Goal: Task Accomplishment & Management: Complete application form

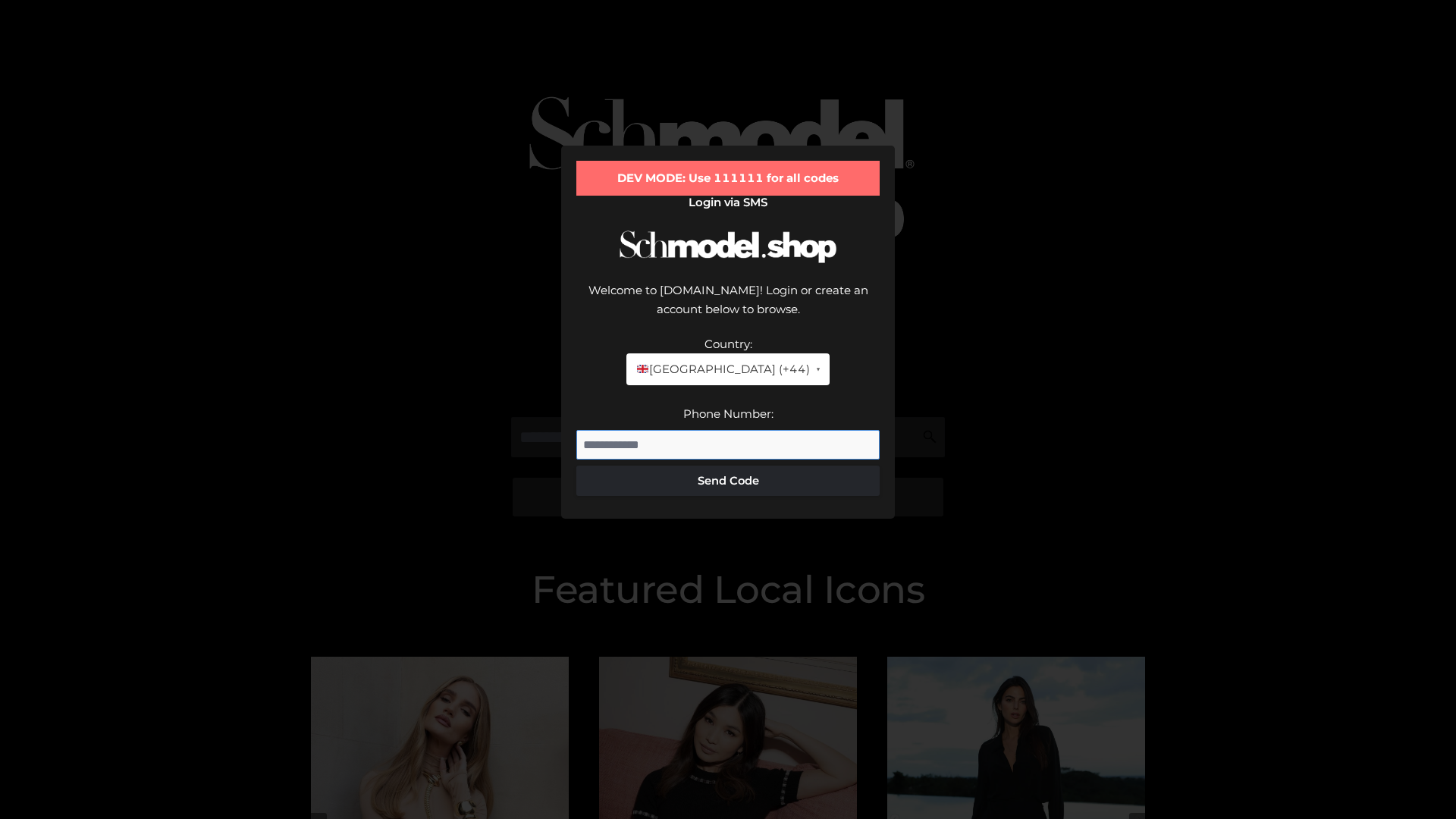
click at [728, 430] on input "Phone Number:" at bounding box center [727, 445] width 303 height 31
type input "**********"
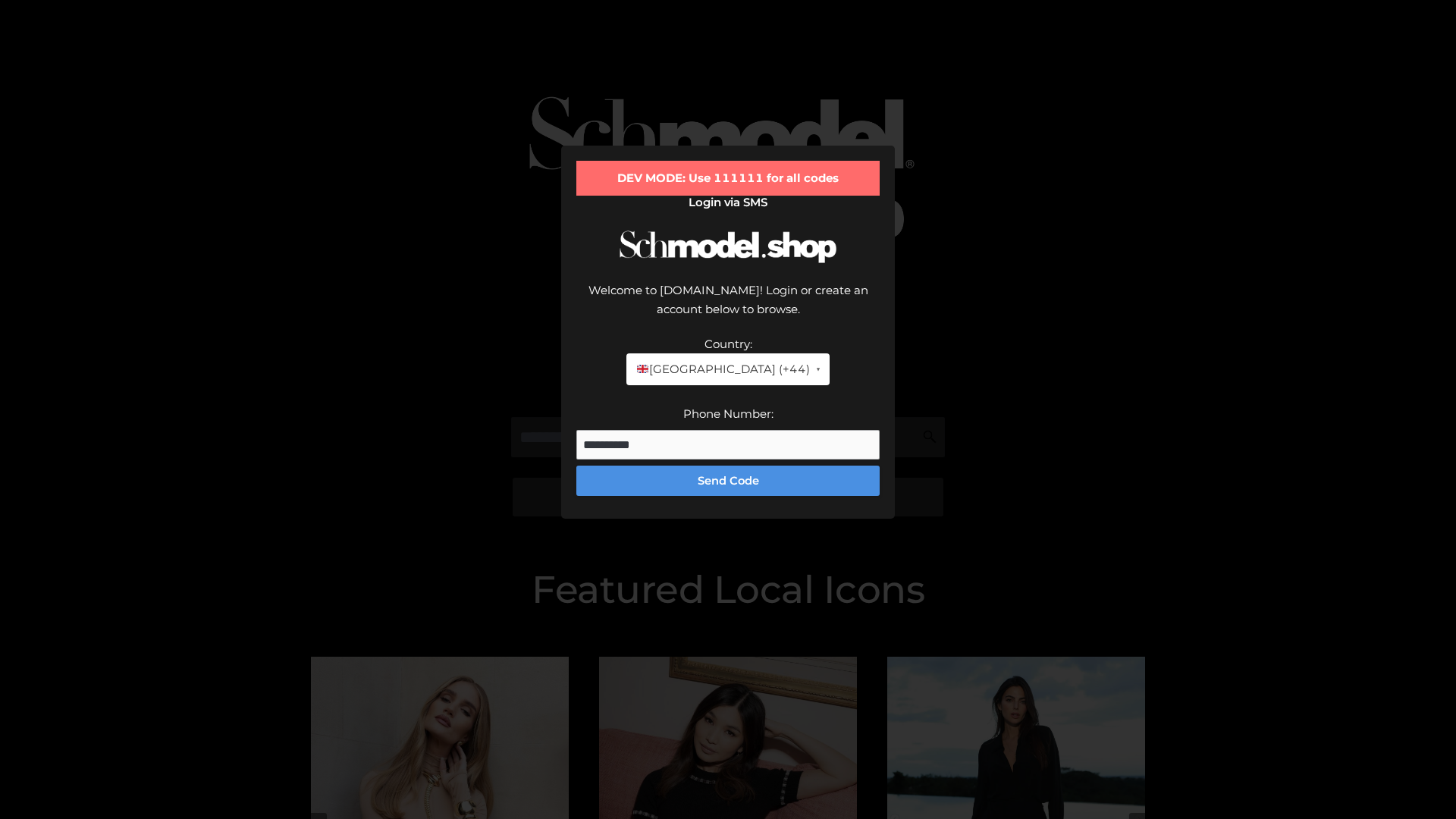
click at [728, 466] on button "Send Code" at bounding box center [727, 481] width 303 height 31
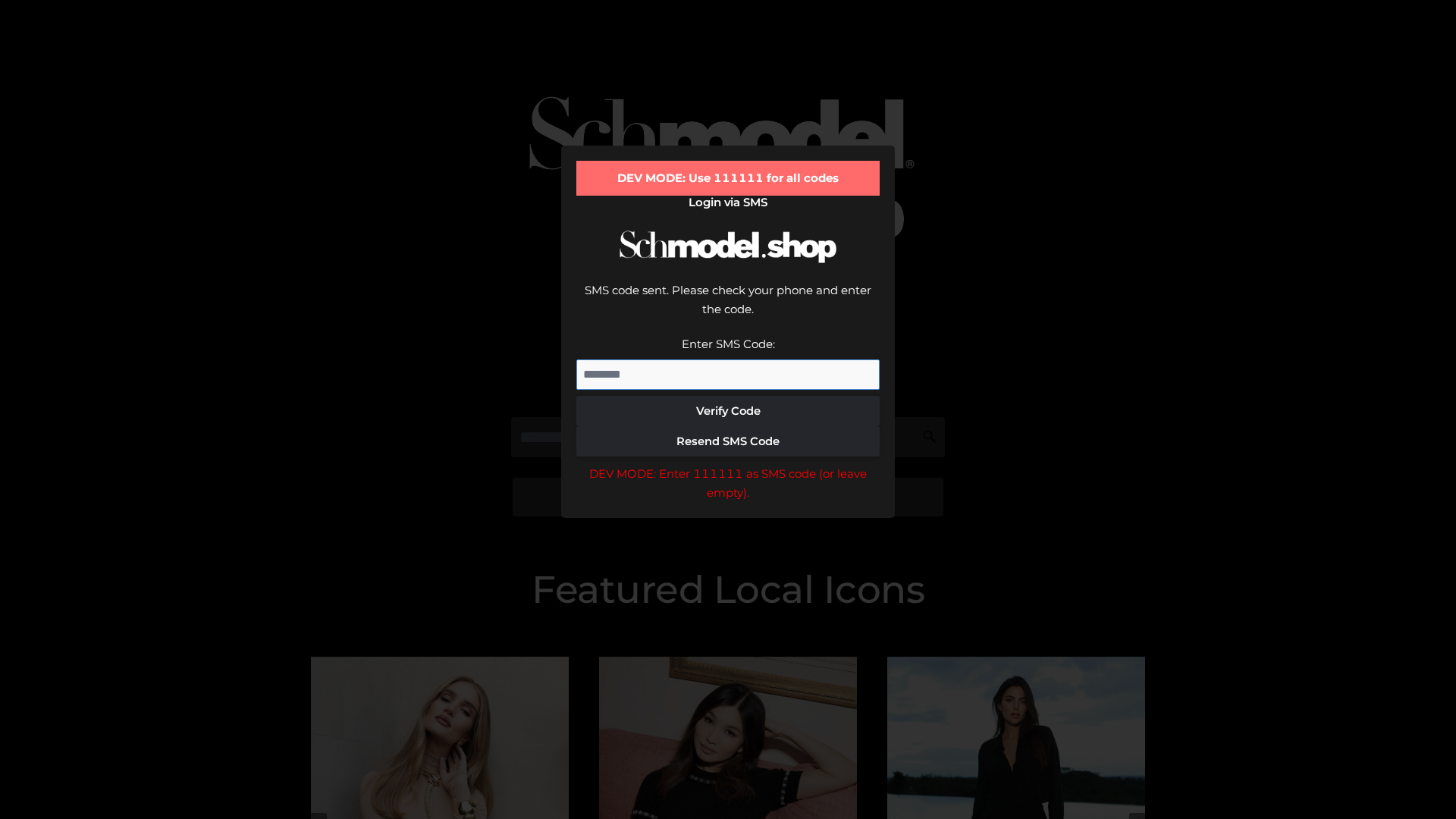
click at [728, 360] on input "Enter SMS Code:" at bounding box center [727, 374] width 303 height 31
type input "******"
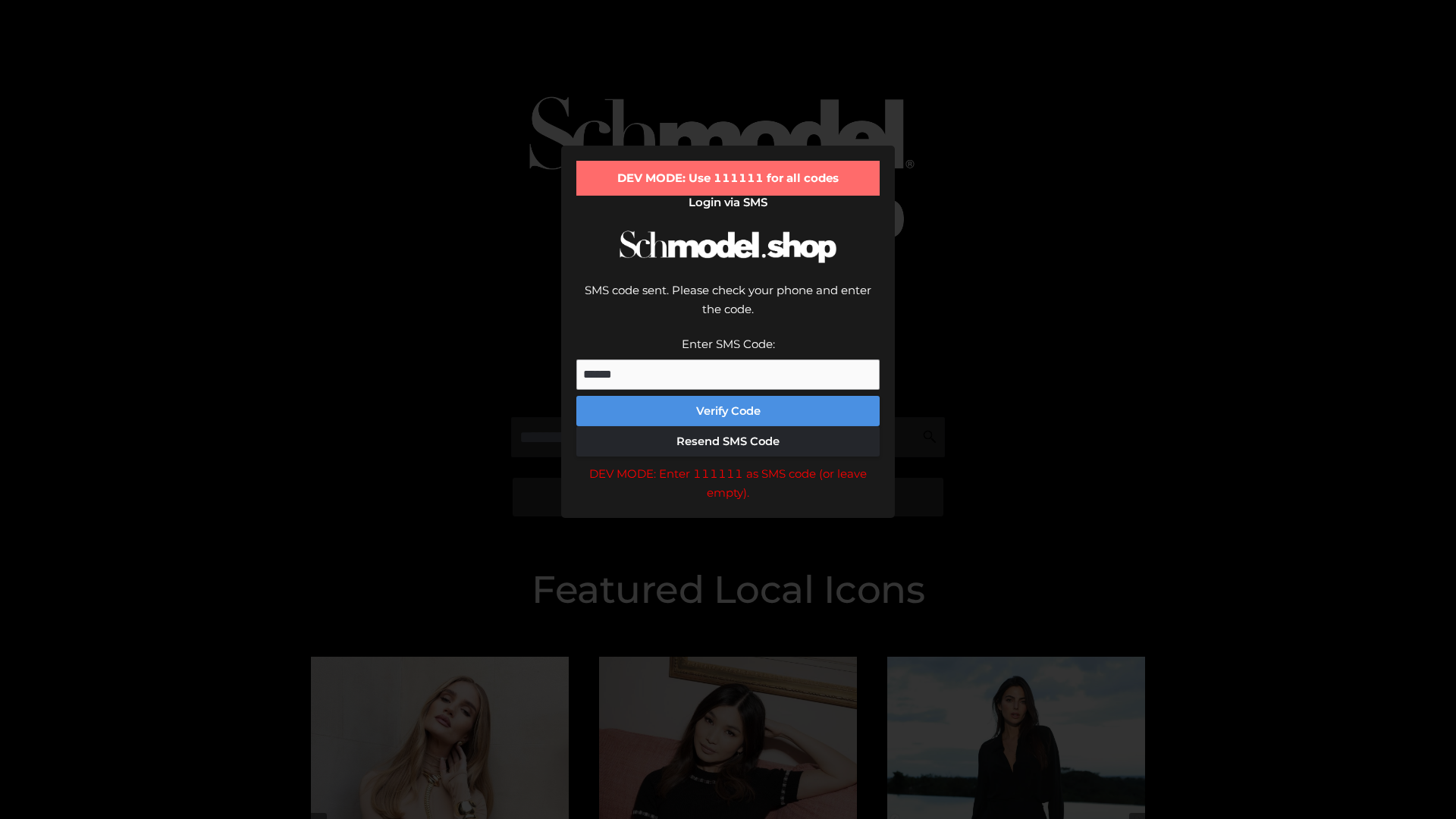
click at [728, 396] on button "Verify Code" at bounding box center [727, 411] width 303 height 31
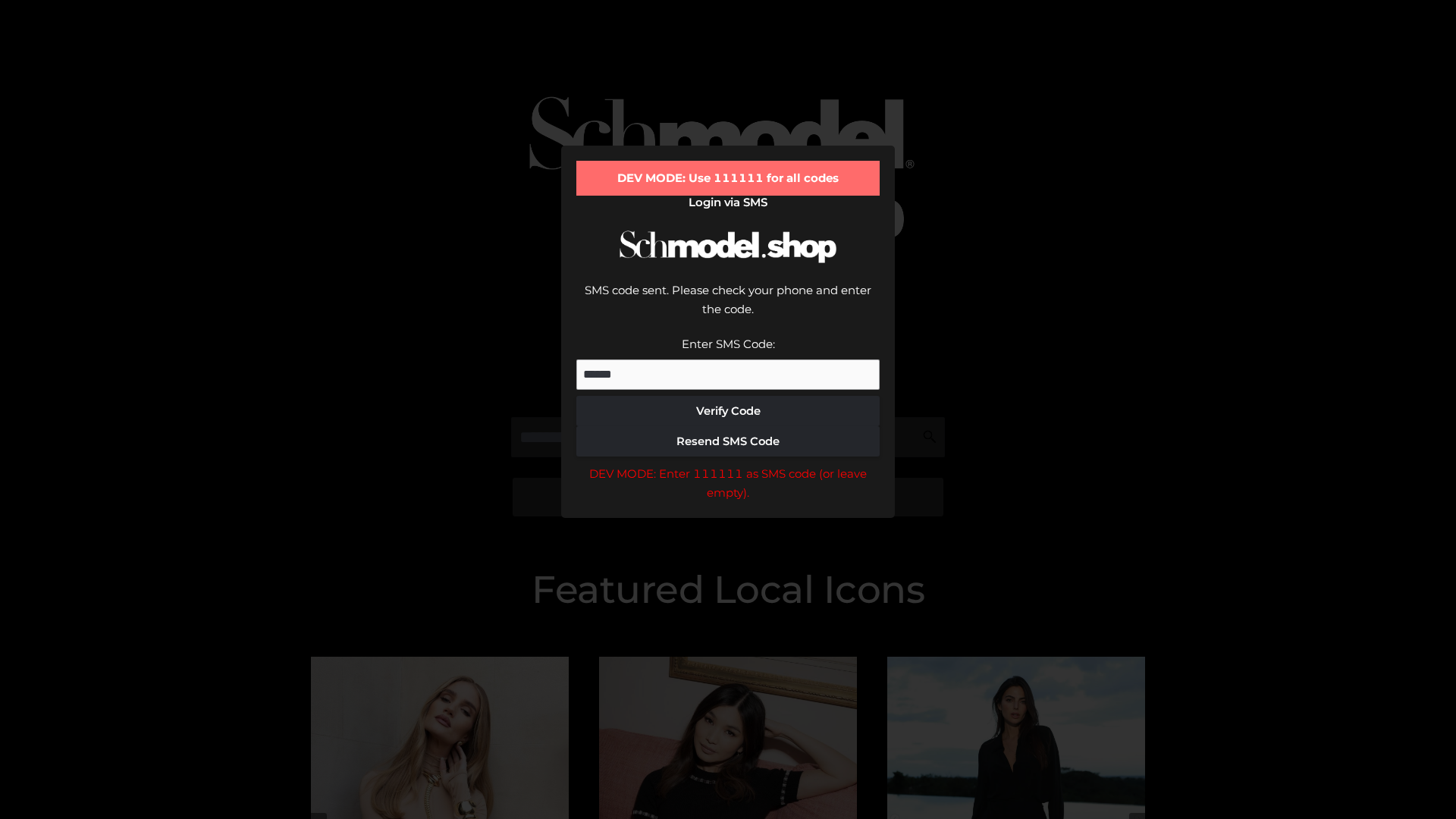
click at [728, 464] on div "DEV MODE: Enter 111111 as SMS code (or leave empty)." at bounding box center [727, 483] width 303 height 39
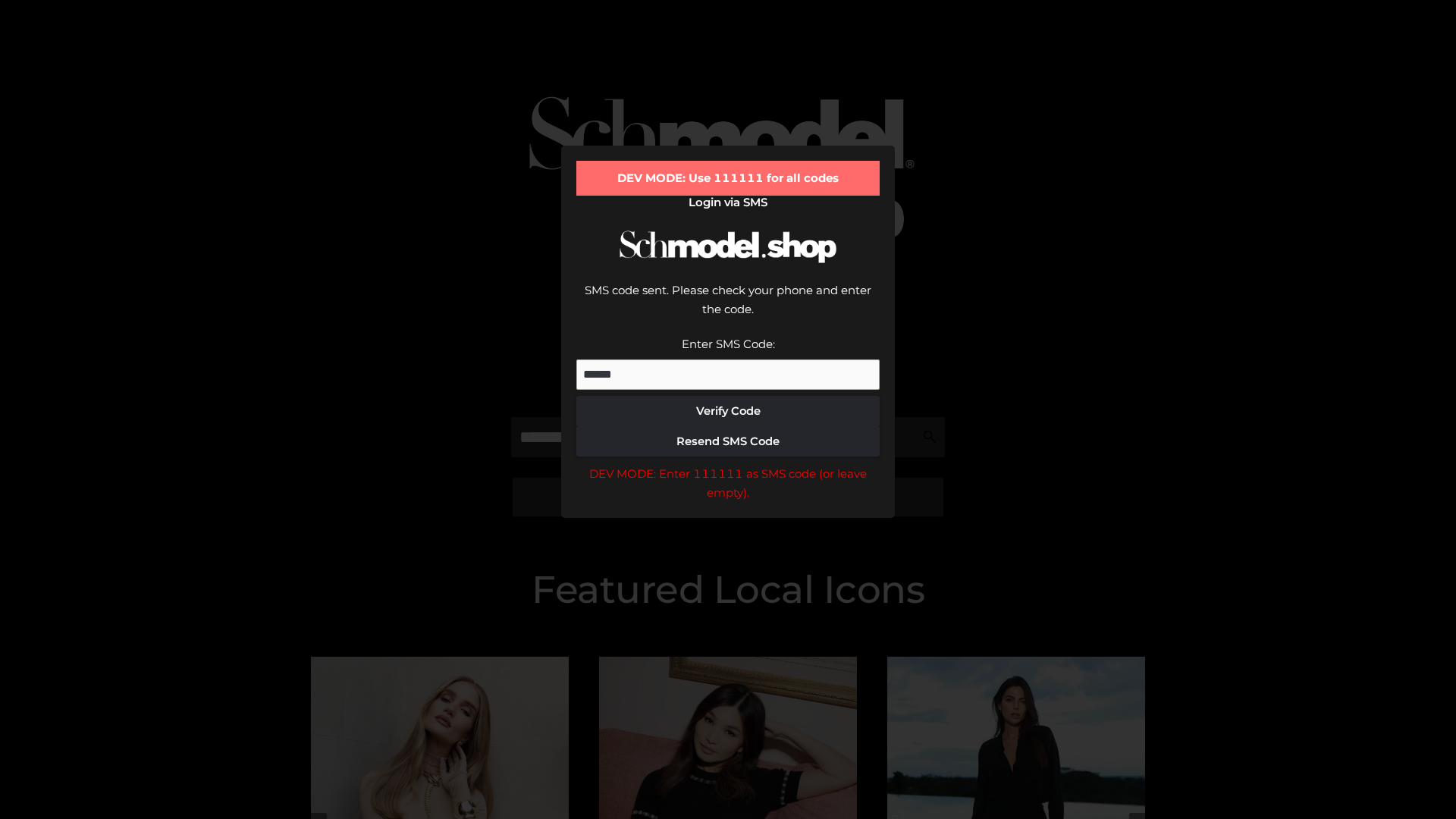
click at [728, 464] on div "DEV MODE: Enter 111111 as SMS code (or leave empty)." at bounding box center [727, 483] width 303 height 39
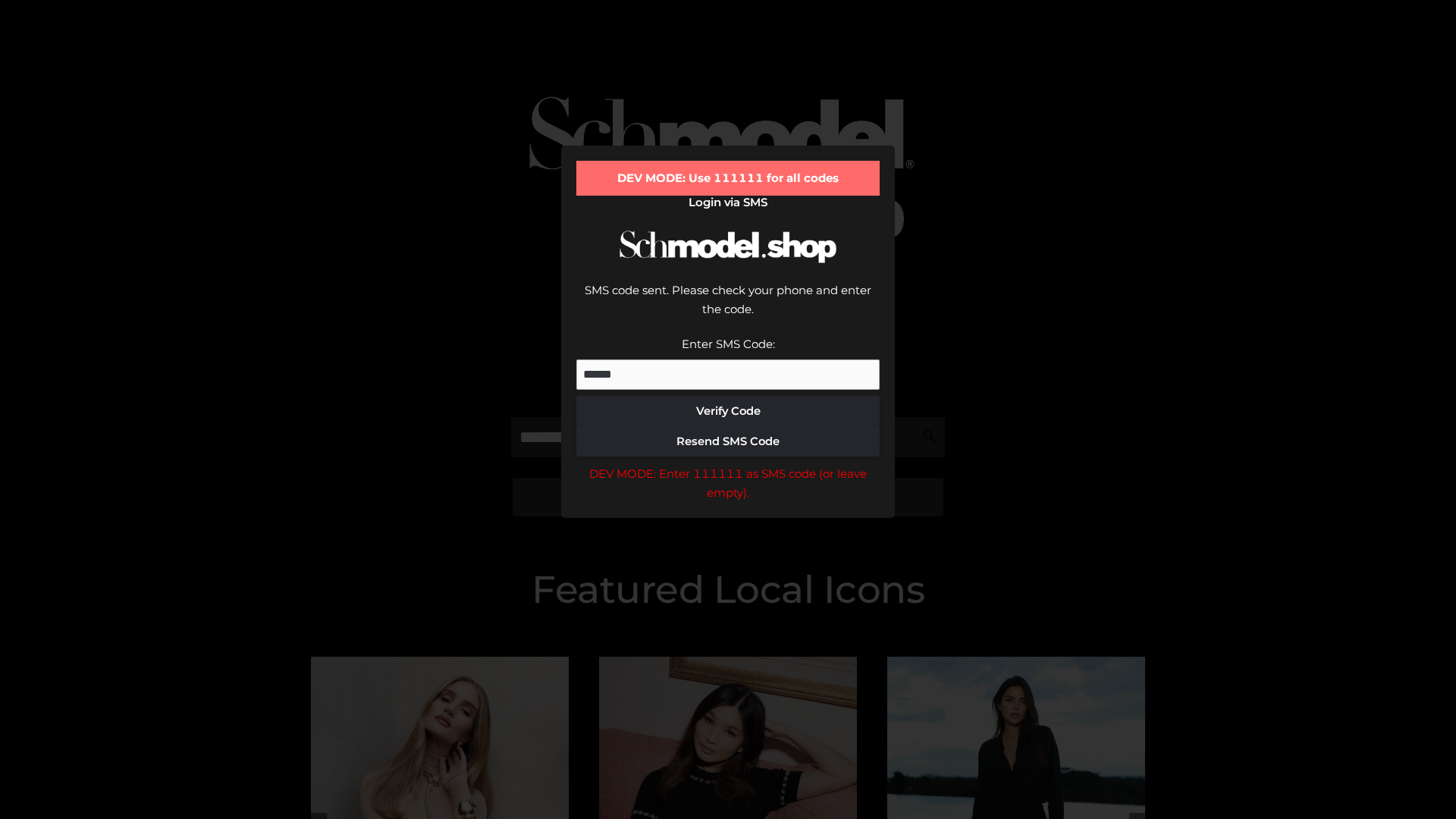
click at [728, 464] on div "DEV MODE: Enter 111111 as SMS code (or leave empty)." at bounding box center [727, 483] width 303 height 39
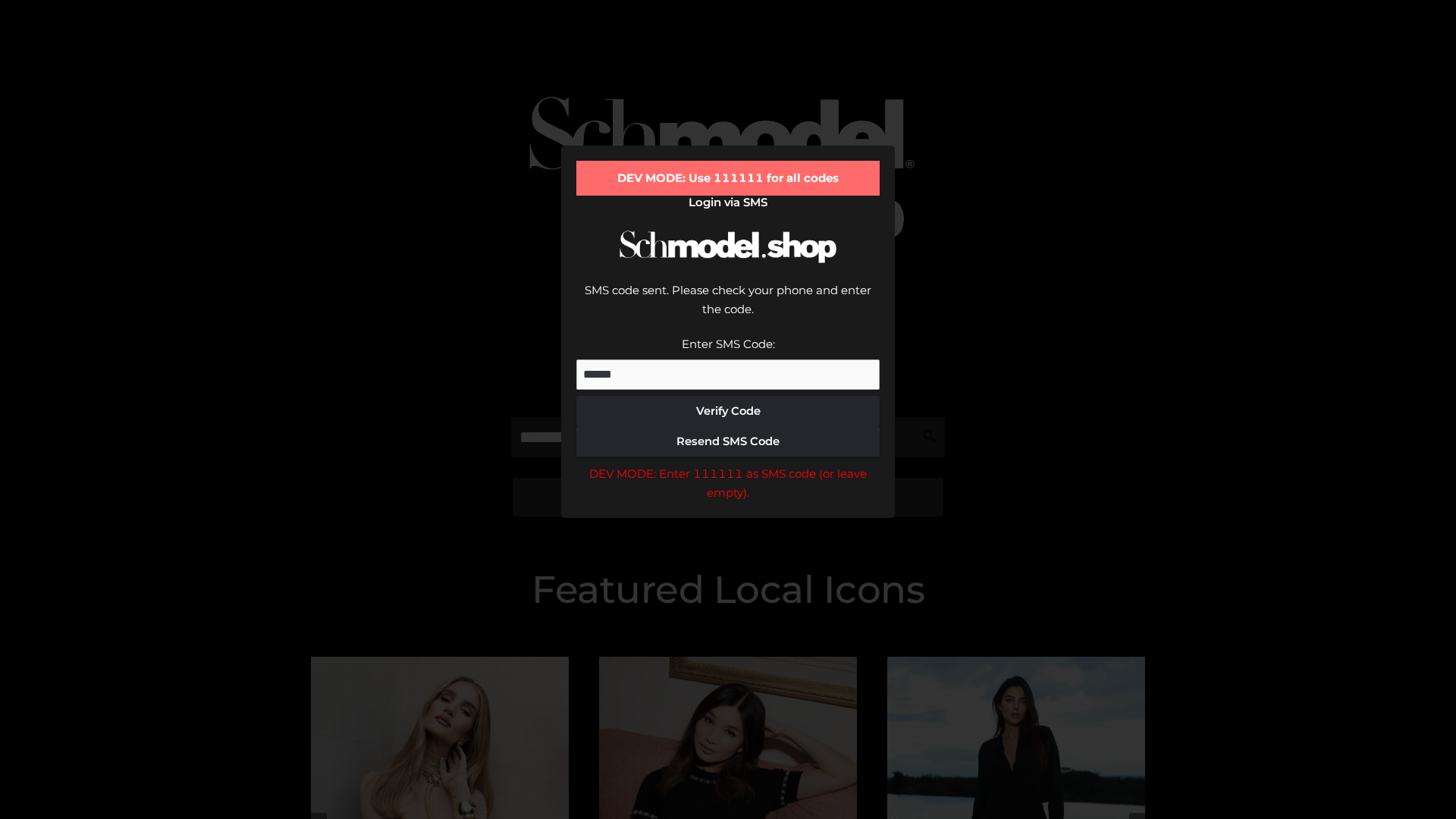
click at [728, 464] on div "DEV MODE: Enter 111111 as SMS code (or leave empty)." at bounding box center [727, 483] width 303 height 39
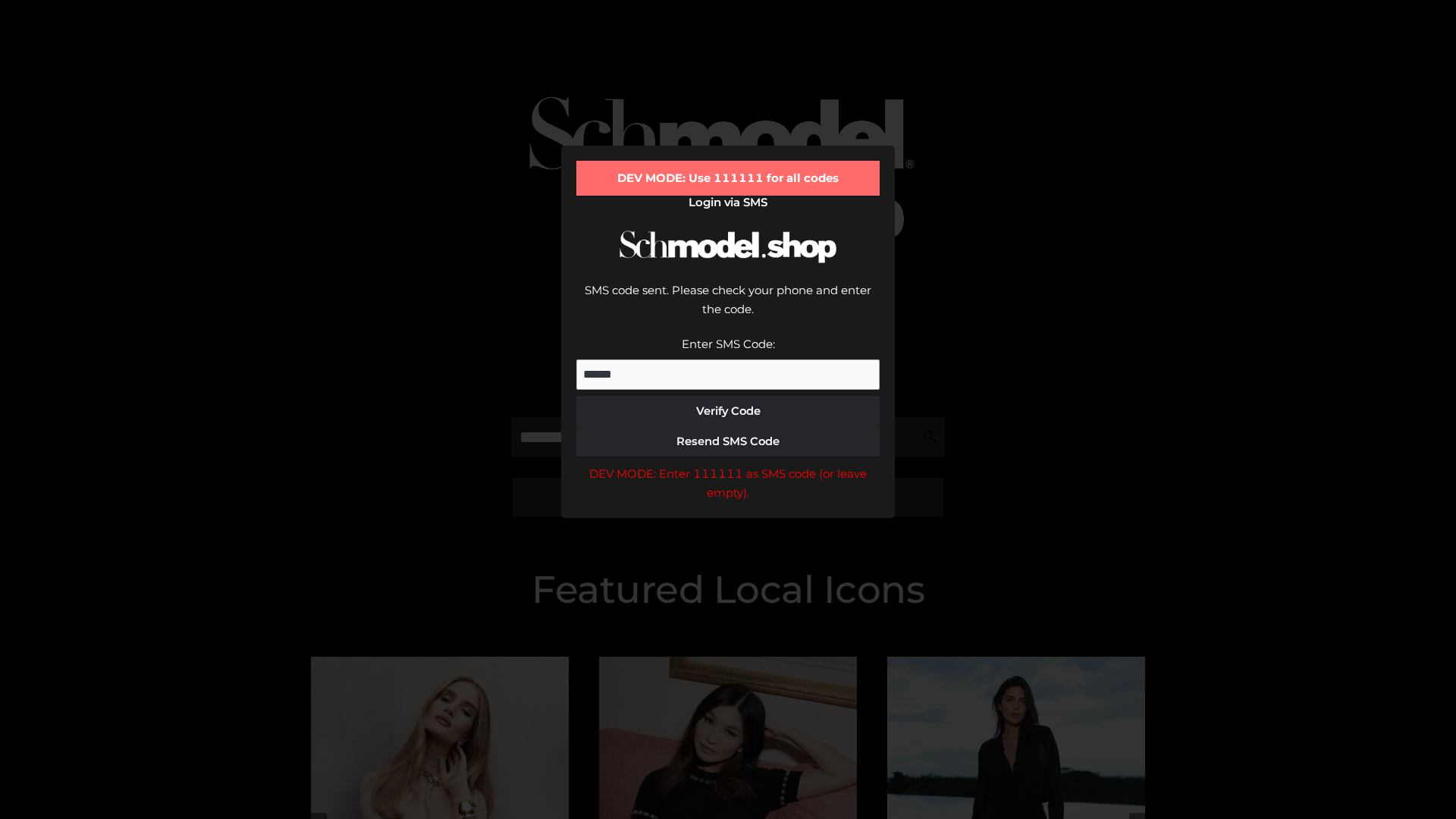
click at [728, 464] on div "DEV MODE: Enter 111111 as SMS code (or leave empty)." at bounding box center [727, 483] width 303 height 39
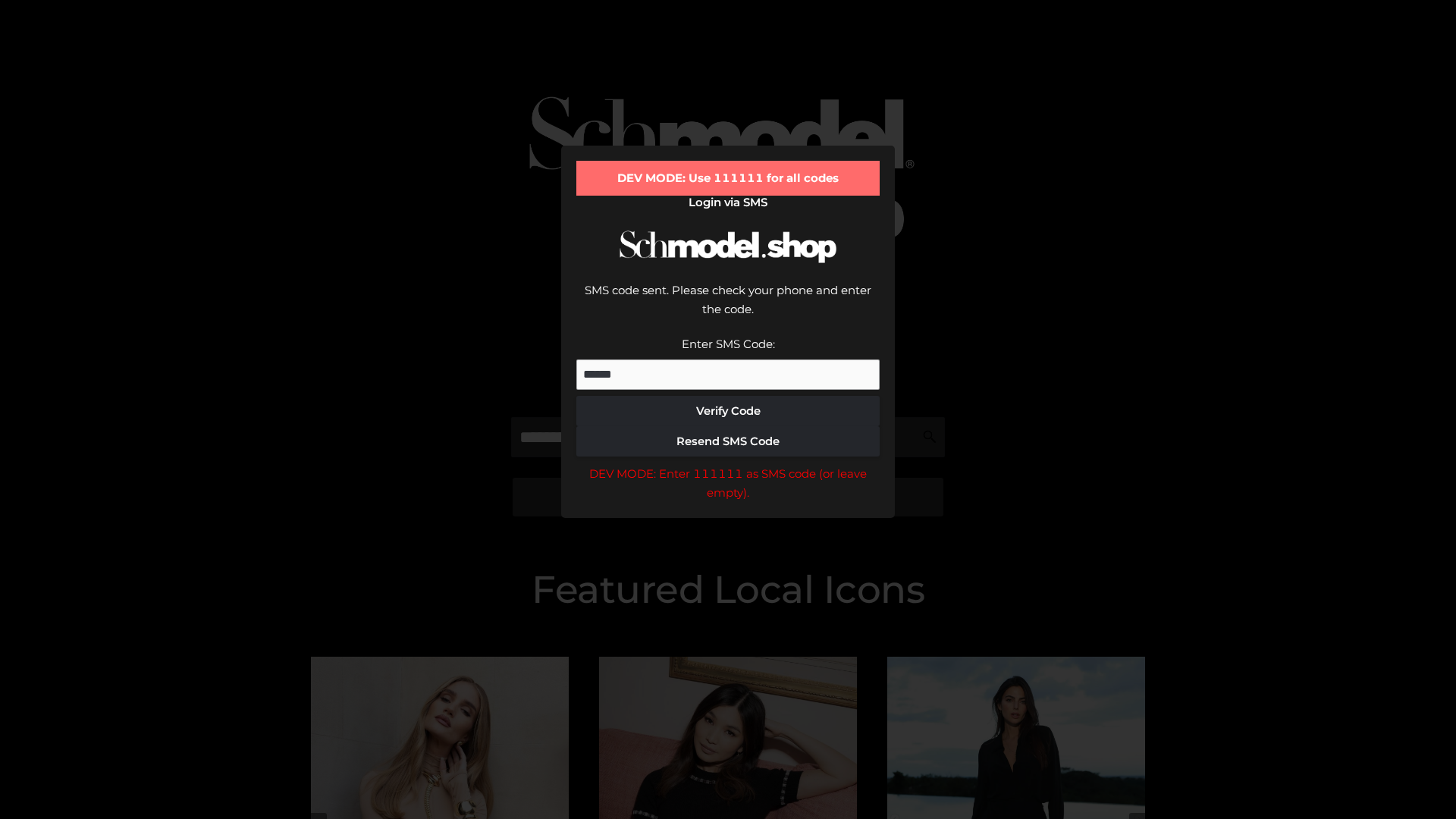
click at [728, 464] on div "DEV MODE: Enter 111111 as SMS code (or leave empty)." at bounding box center [727, 483] width 303 height 39
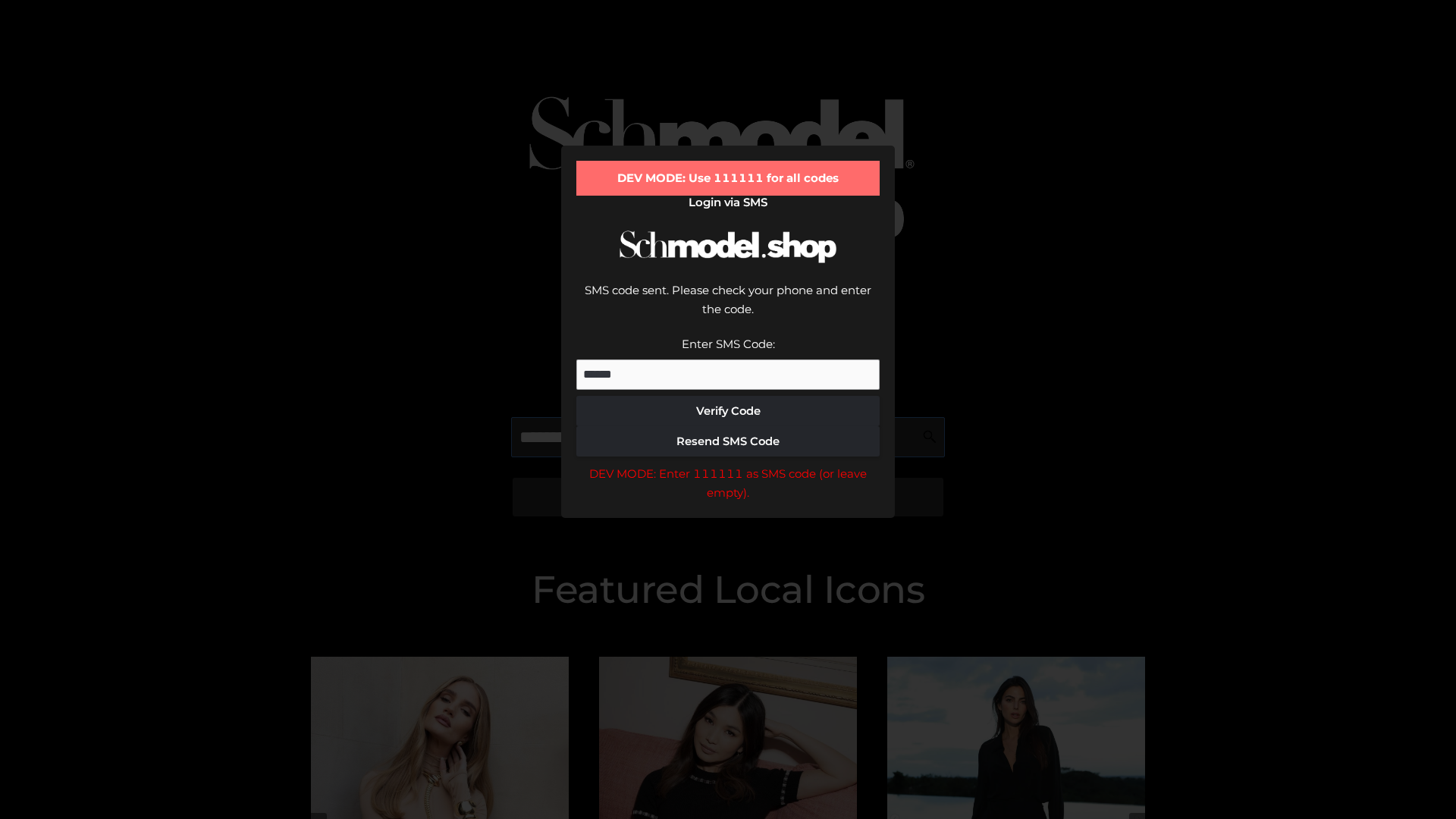
scroll to position [0, 78]
click at [728, 464] on div "DEV MODE: Enter 111111 as SMS code (or leave empty)." at bounding box center [727, 483] width 303 height 39
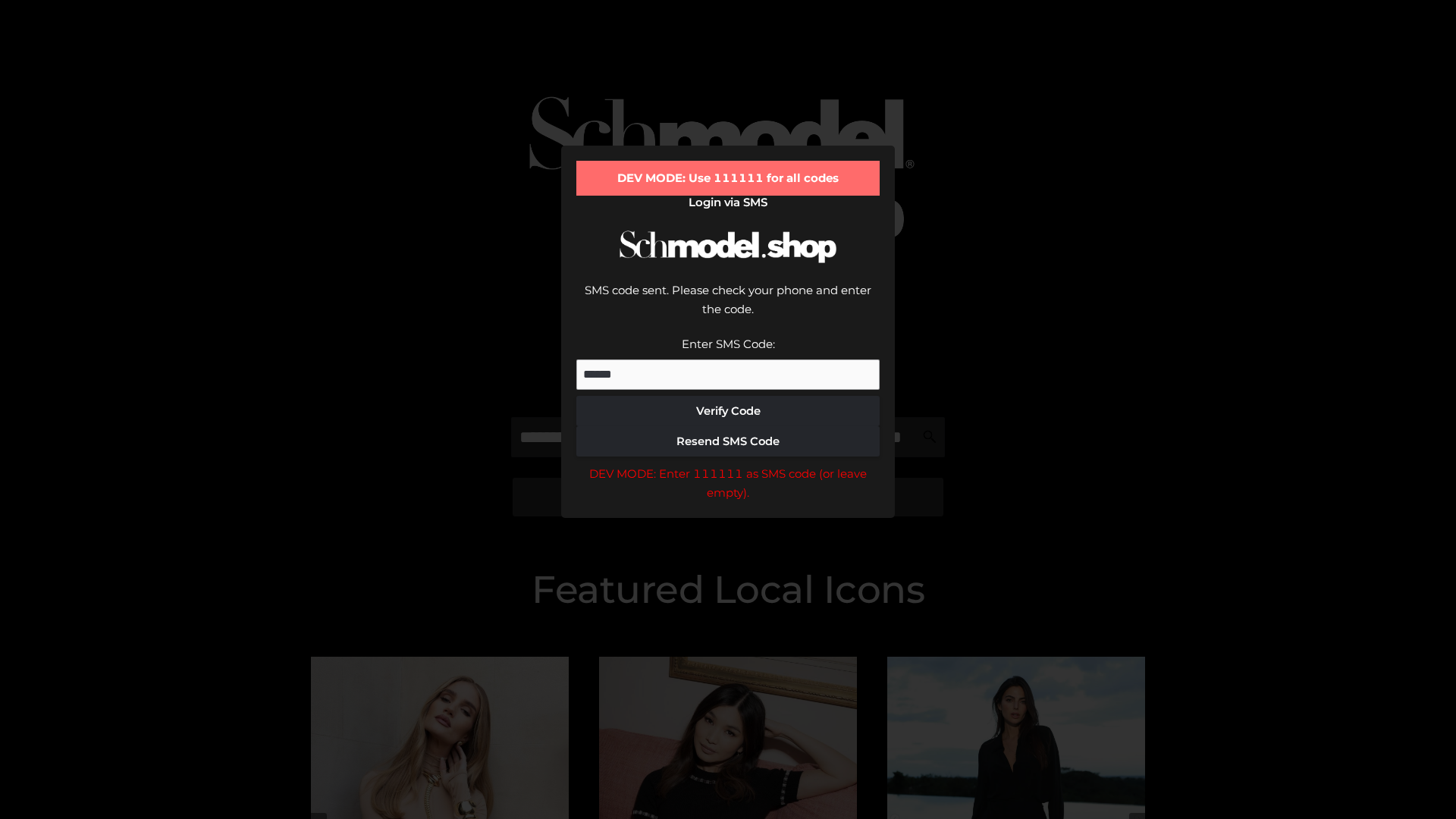
click at [728, 464] on div "DEV MODE: Enter 111111 as SMS code (or leave empty)." at bounding box center [727, 483] width 303 height 39
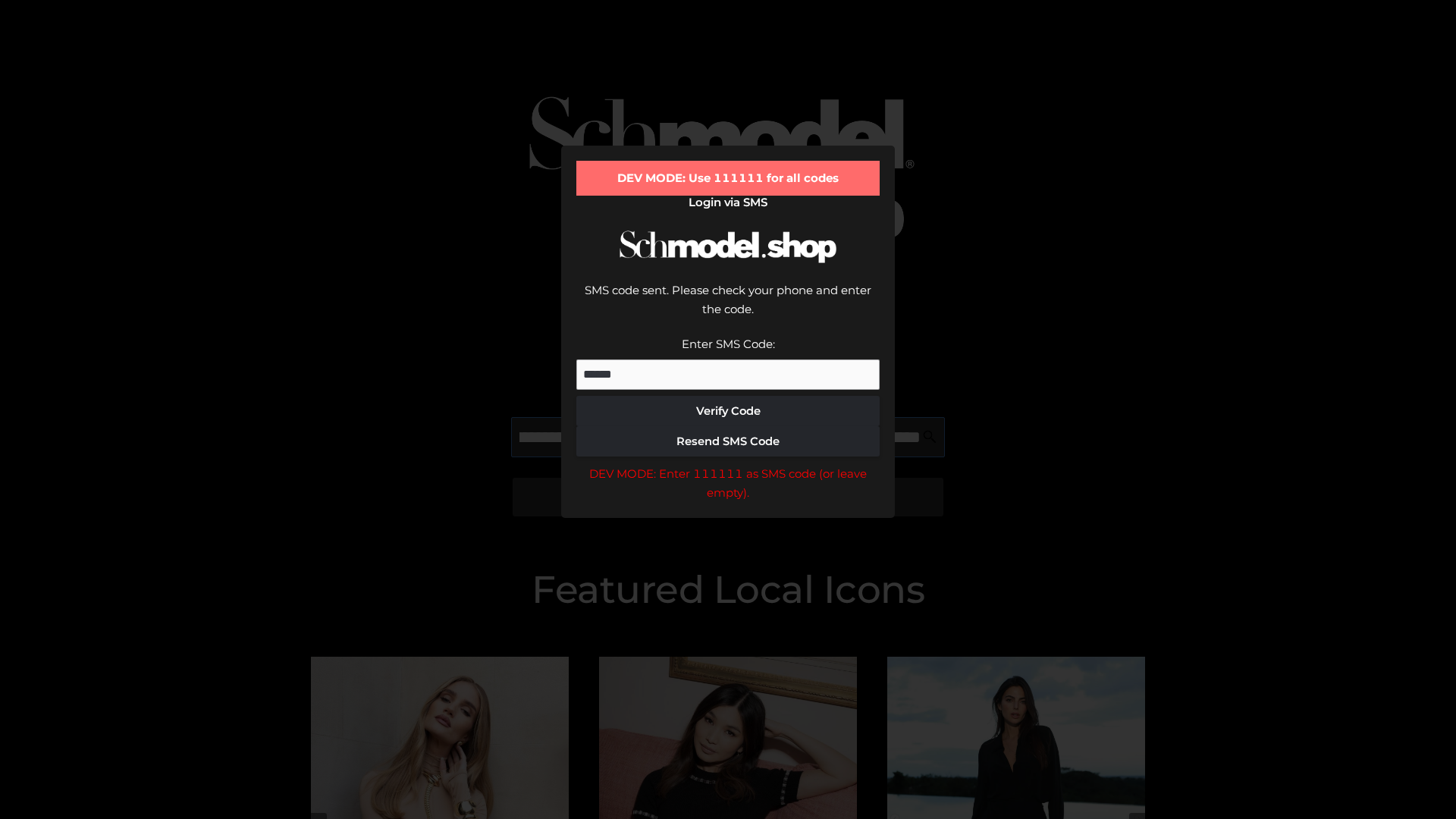
scroll to position [0, 165]
click at [728, 464] on div "DEV MODE: Enter 111111 as SMS code (or leave empty)." at bounding box center [727, 483] width 303 height 39
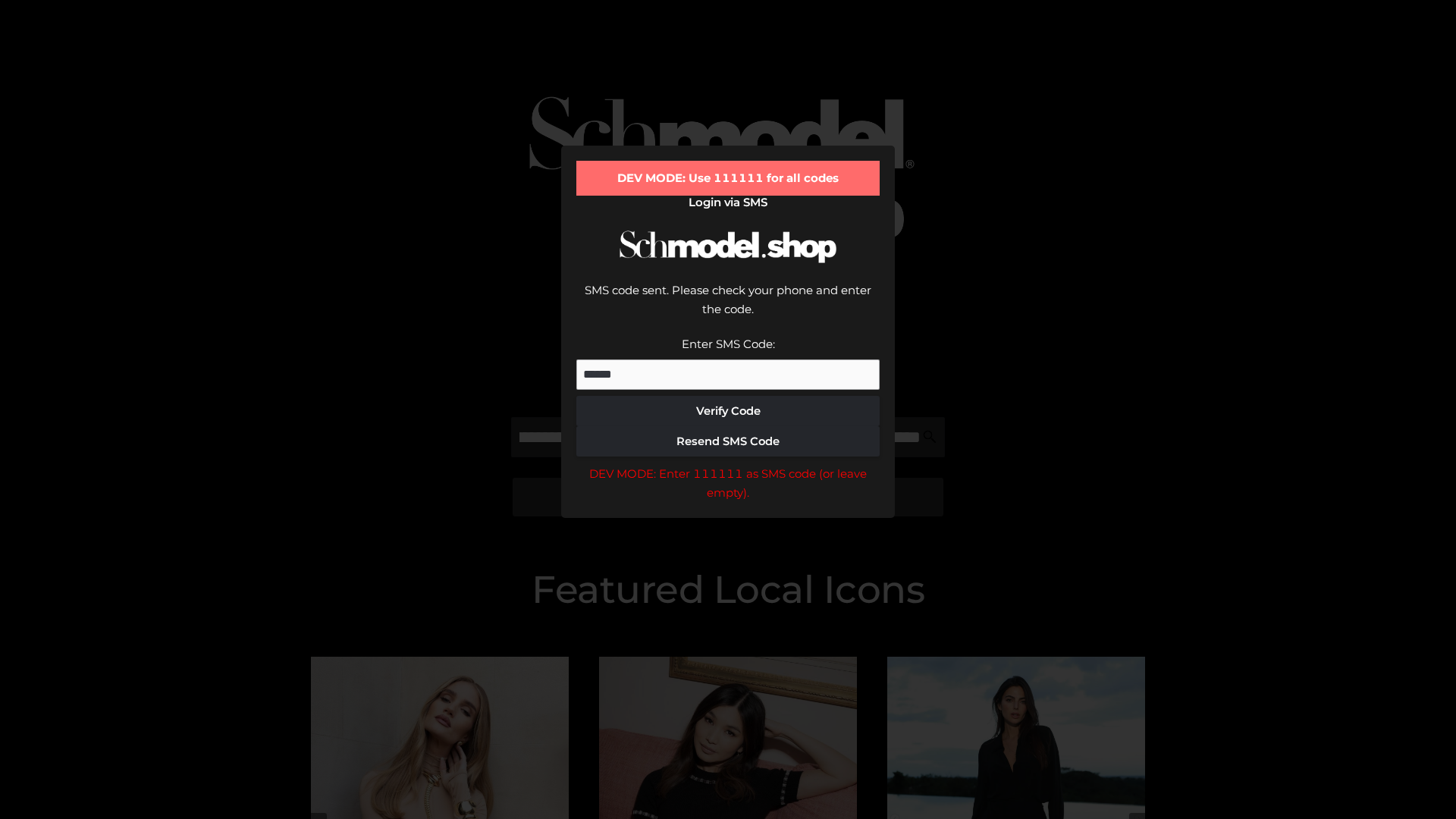
click at [728, 464] on div "DEV MODE: Enter 111111 as SMS code (or leave empty)." at bounding box center [727, 483] width 303 height 39
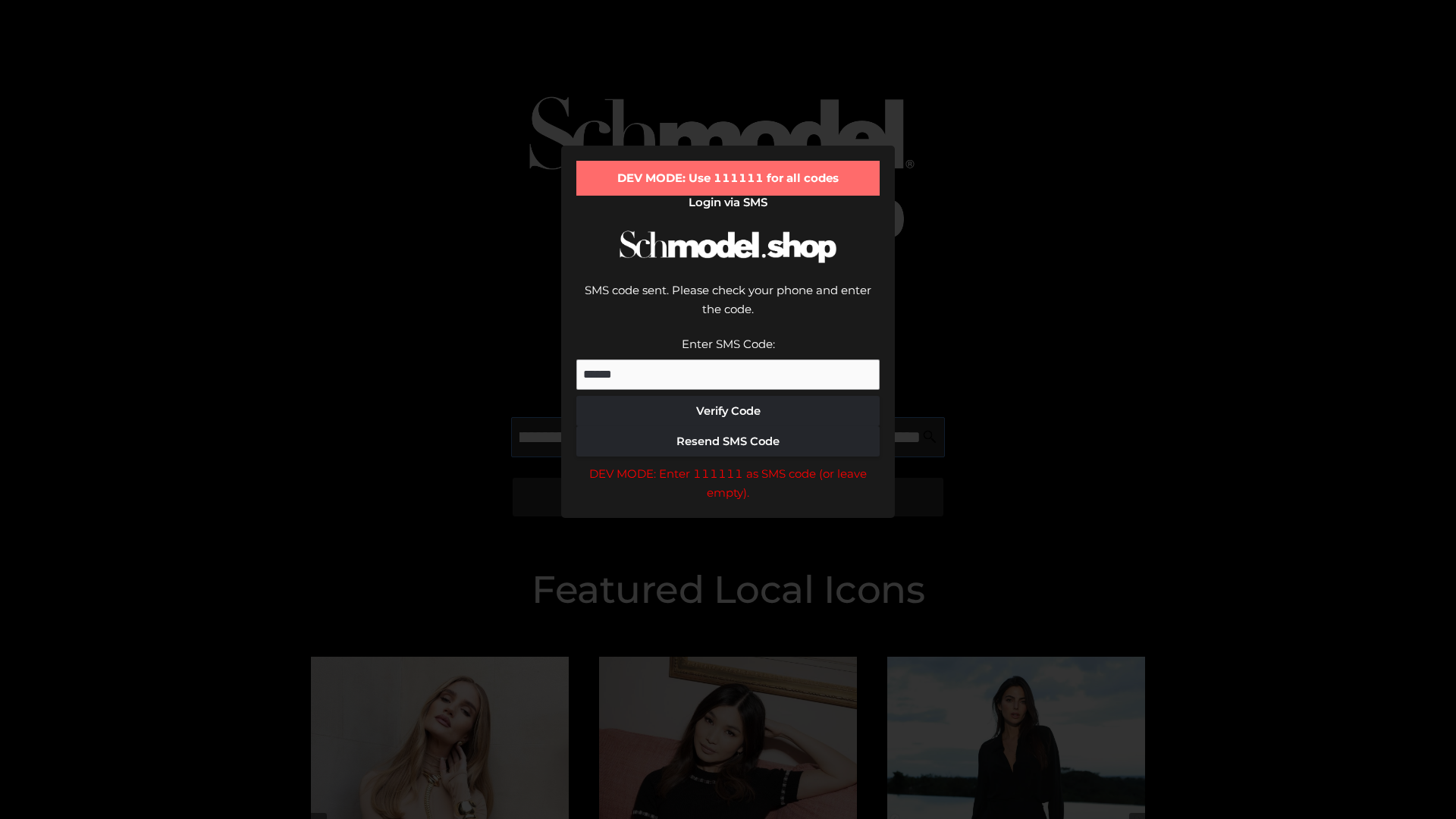
scroll to position [0, 257]
click at [728, 464] on div "DEV MODE: Enter 111111 as SMS code (or leave empty)." at bounding box center [727, 483] width 303 height 39
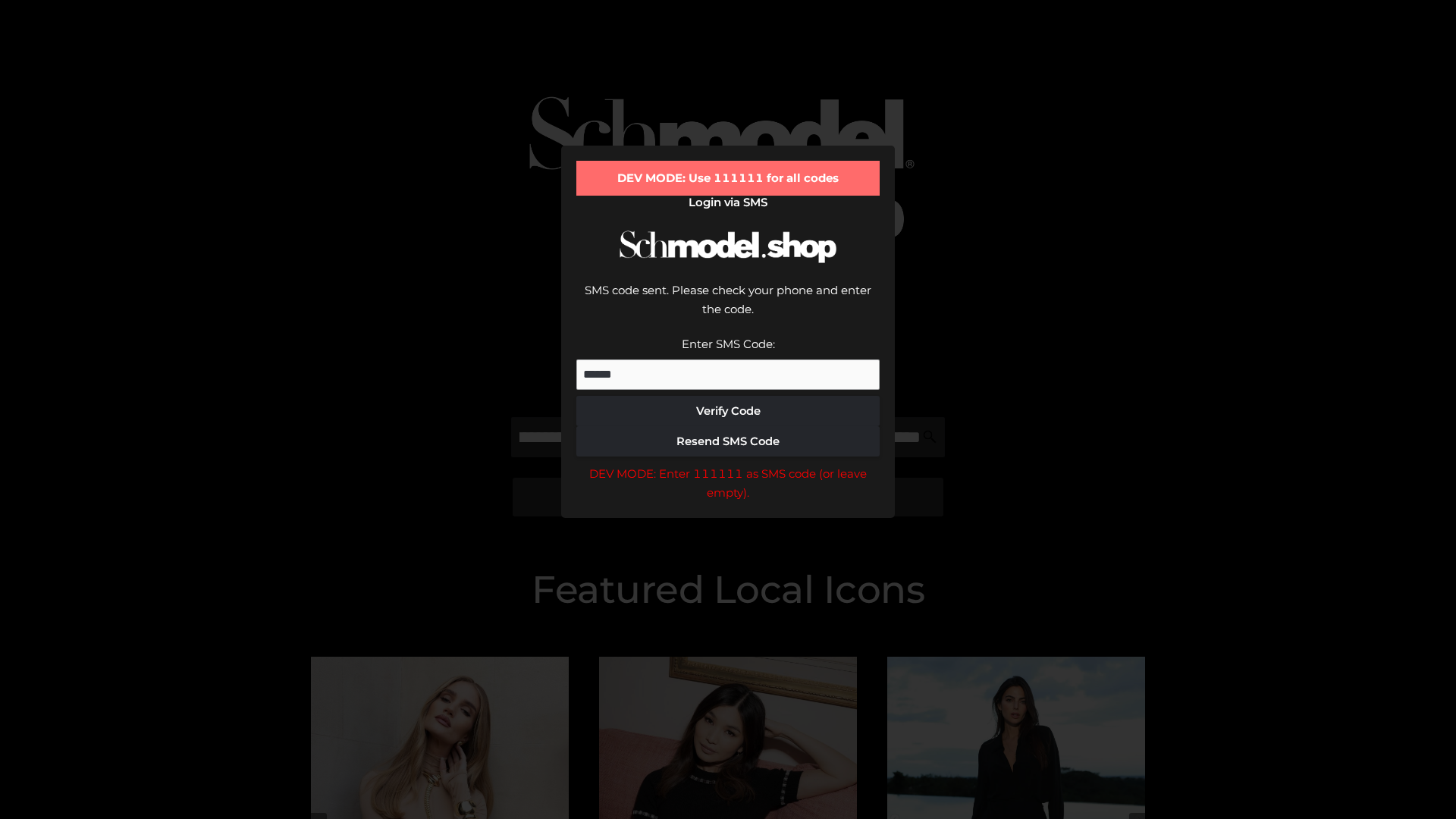
click at [728, 464] on div "DEV MODE: Enter 111111 as SMS code (or leave empty)." at bounding box center [727, 483] width 303 height 39
type input "**********"
